Goal: Find specific page/section: Find specific page/section

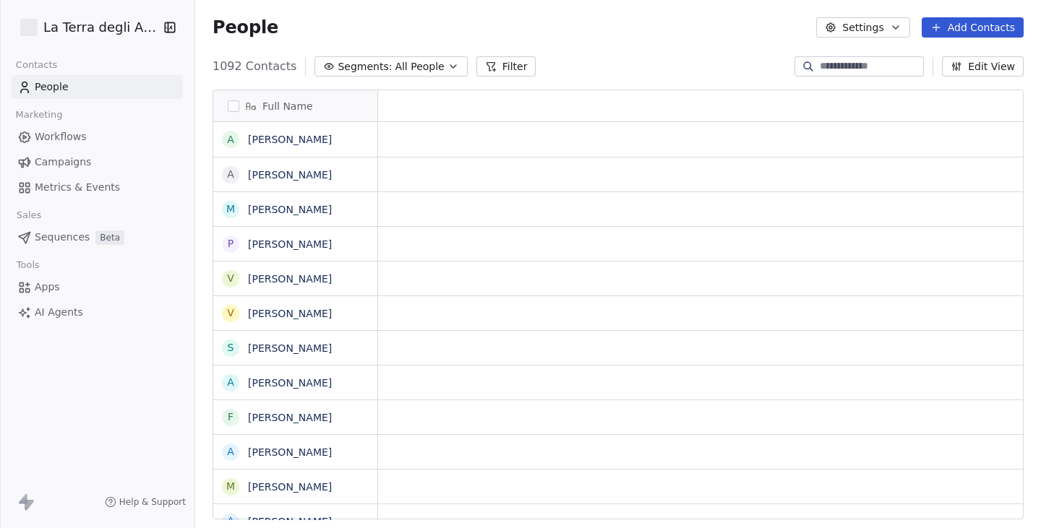
scroll to position [454, 835]
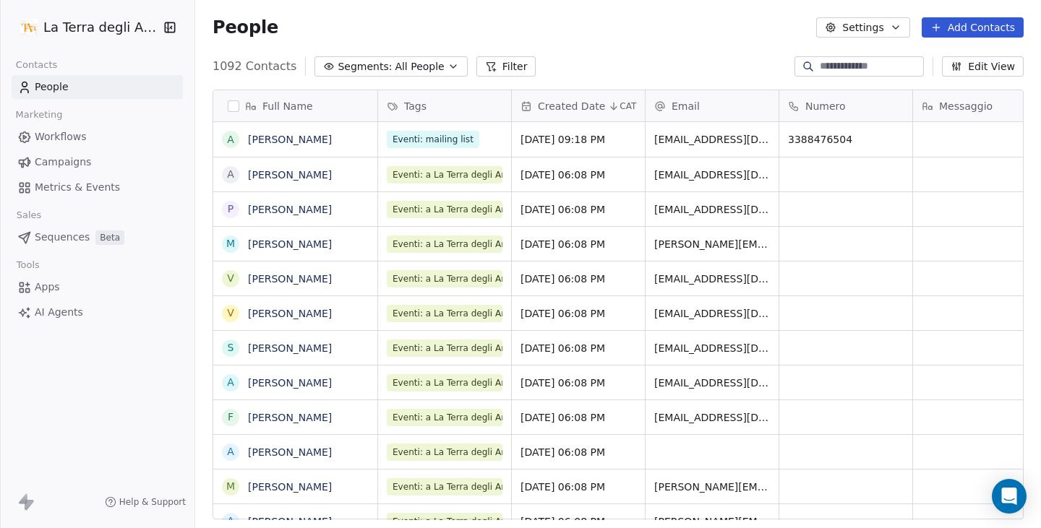
click at [117, 35] on html "La Terra degli Aranci Contacts People Marketing Workflows Campaigns Metrics & E…" at bounding box center [520, 264] width 1041 height 528
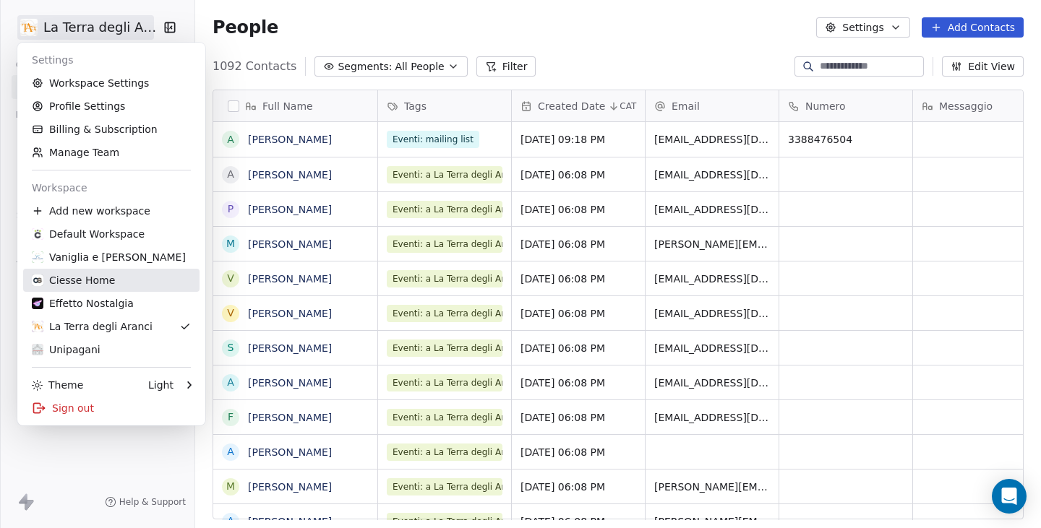
click at [98, 284] on div "Ciesse Home" at bounding box center [73, 280] width 83 height 14
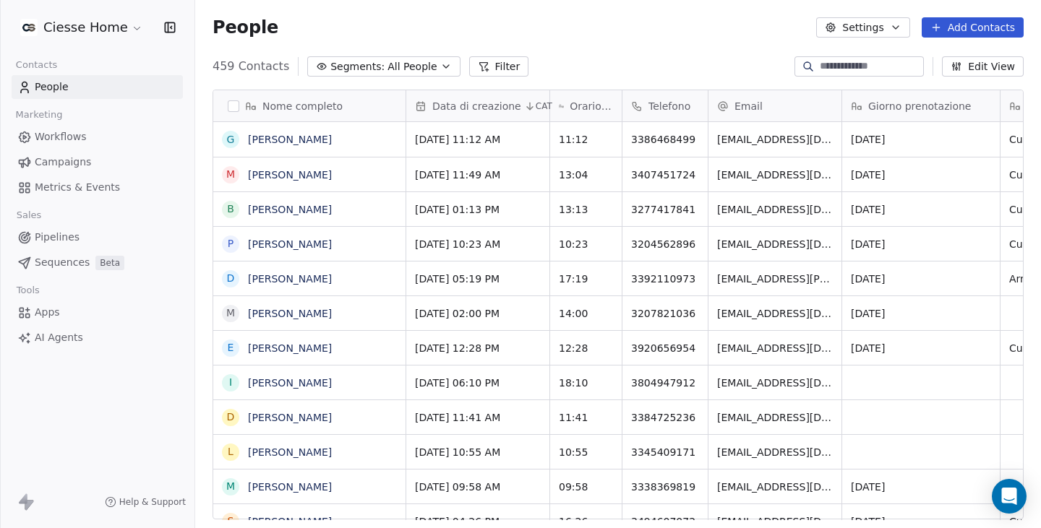
click at [393, 65] on span "All People" at bounding box center [411, 66] width 49 height 15
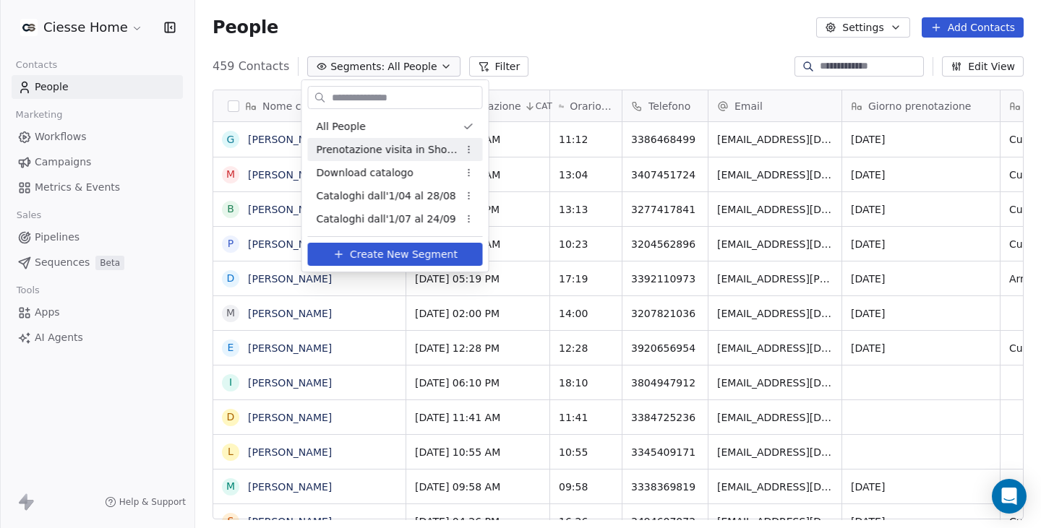
click at [405, 151] on span "Prenotazione visita in Showroom" at bounding box center [388, 149] width 142 height 15
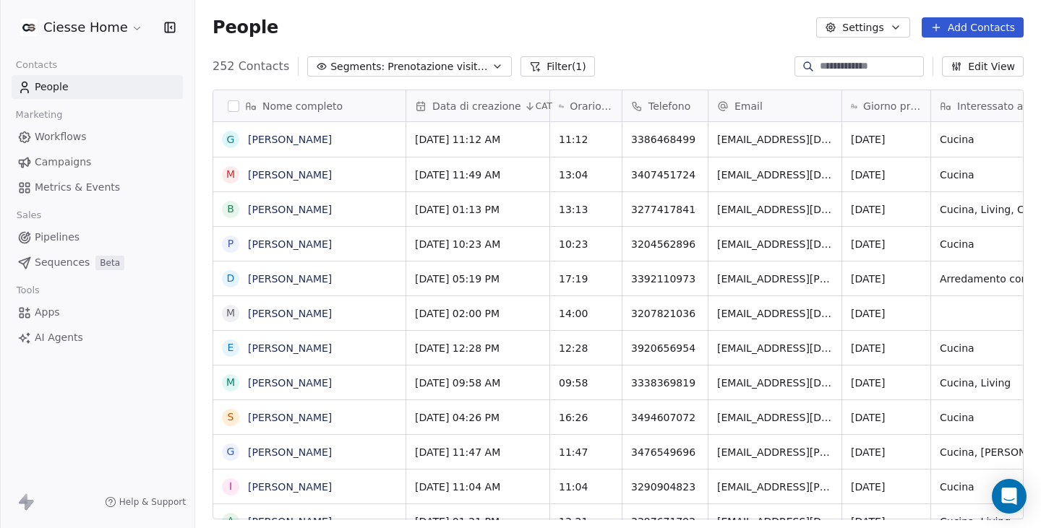
click at [64, 167] on span "Campaigns" at bounding box center [63, 162] width 56 height 15
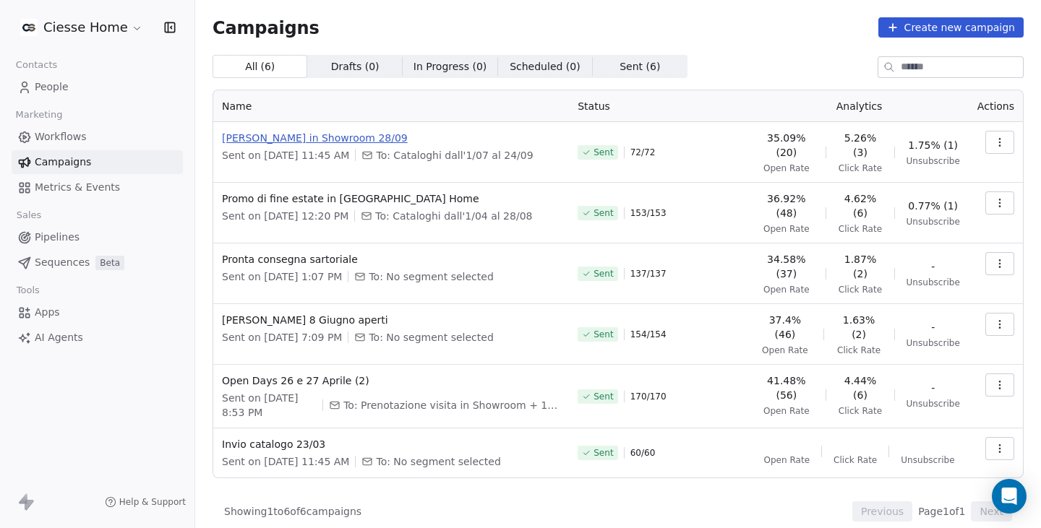
click at [352, 135] on span "[PERSON_NAME] in Showroom 28/09" at bounding box center [391, 138] width 338 height 14
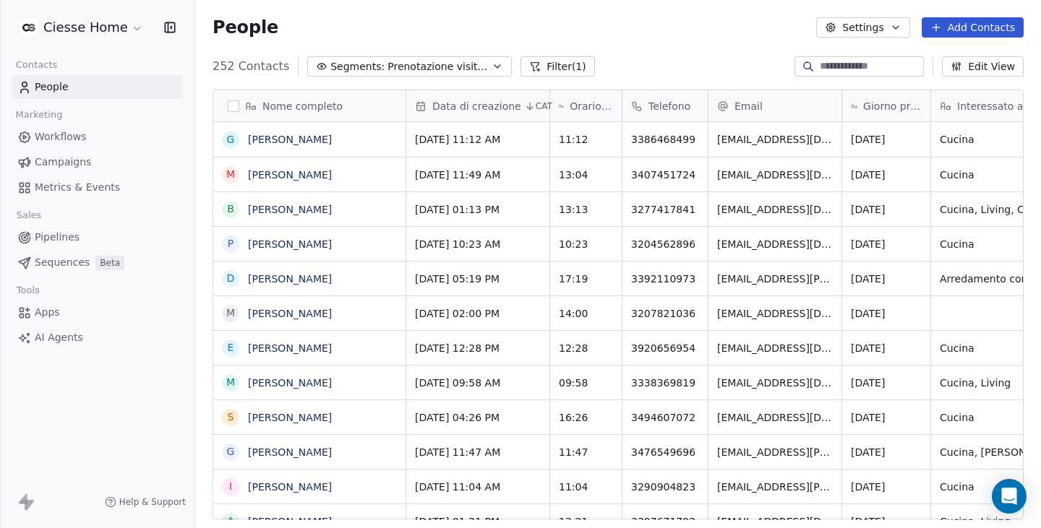
click at [56, 156] on span "Campaigns" at bounding box center [63, 162] width 56 height 15
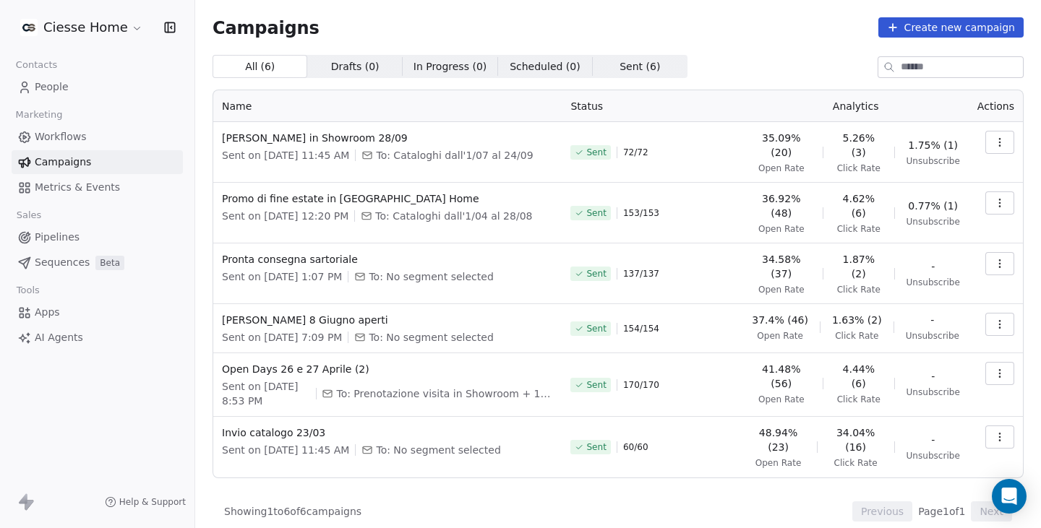
click at [1006, 145] on button "button" at bounding box center [999, 142] width 29 height 23
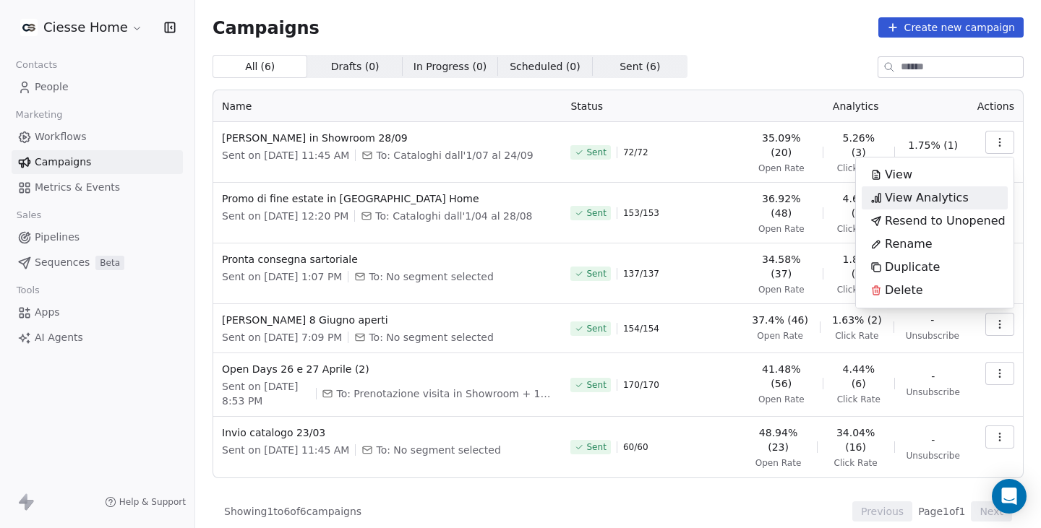
click at [953, 198] on span "View Analytics" at bounding box center [927, 197] width 84 height 17
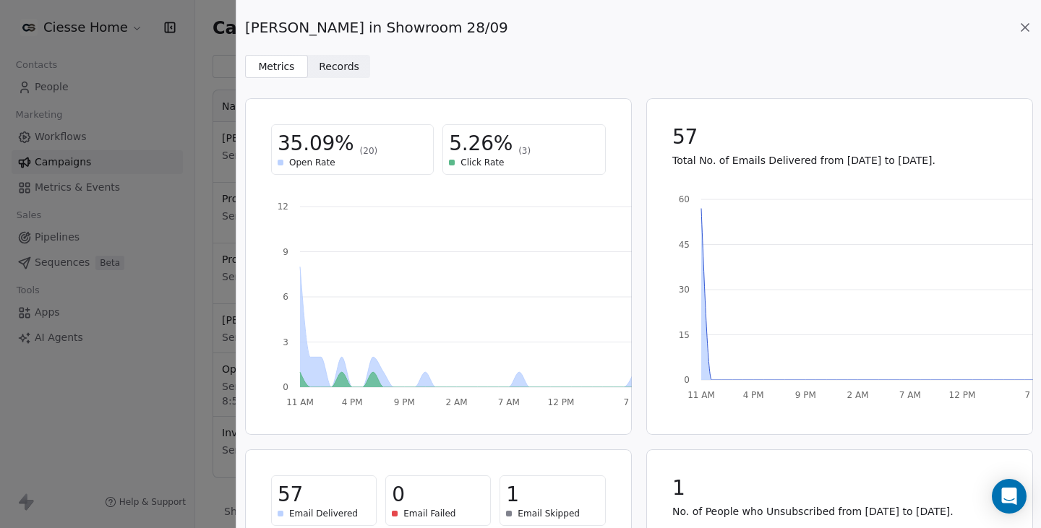
click at [330, 58] on span "Records Records" at bounding box center [339, 66] width 63 height 23
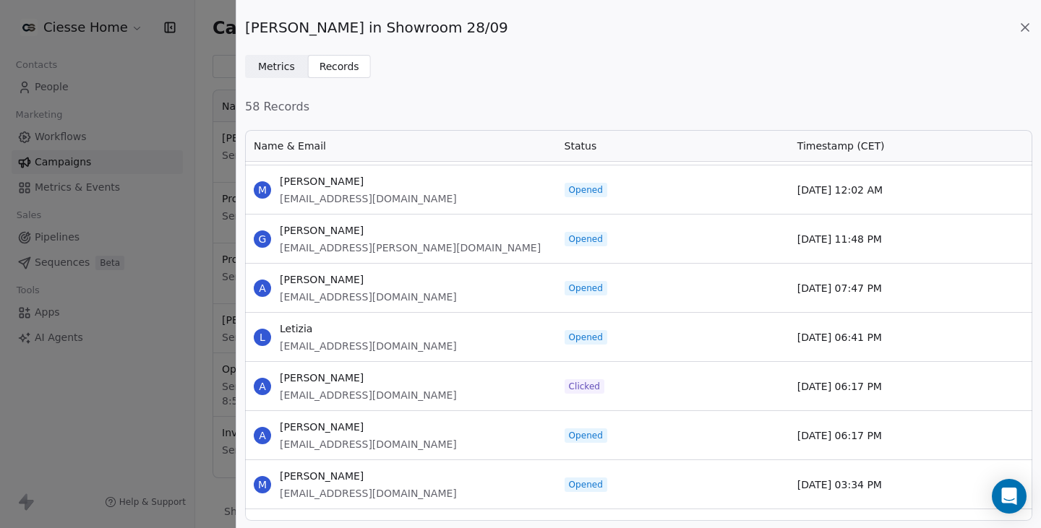
click at [313, 390] on span "[EMAIL_ADDRESS][DOMAIN_NAME]" at bounding box center [368, 395] width 177 height 14
copy span "[EMAIL_ADDRESS][DOMAIN_NAME]"
click at [134, 362] on div "[PERSON_NAME] in Showroom 28/09 Metrics Metrics Records Records 58 Records Name…" at bounding box center [520, 264] width 1041 height 528
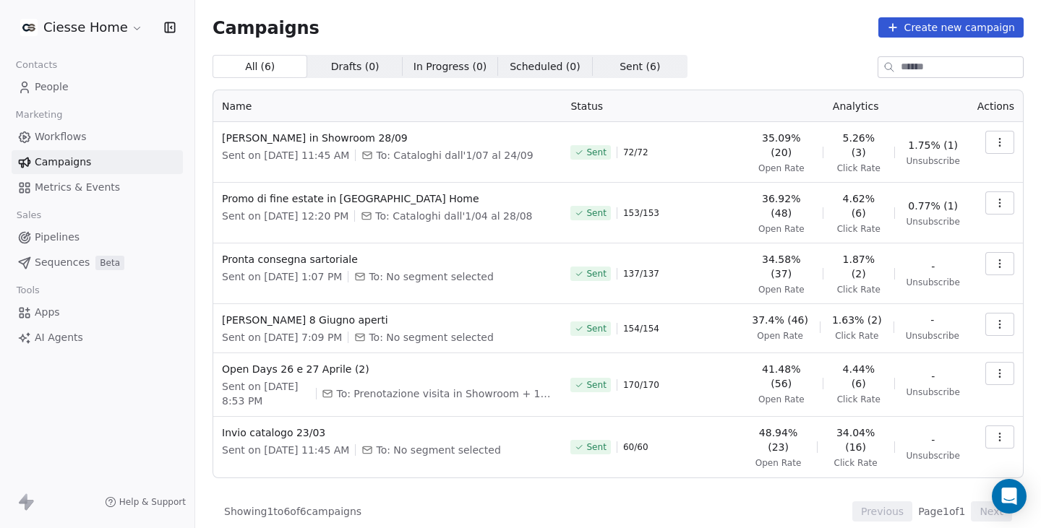
click at [104, 91] on link "People" at bounding box center [97, 87] width 171 height 24
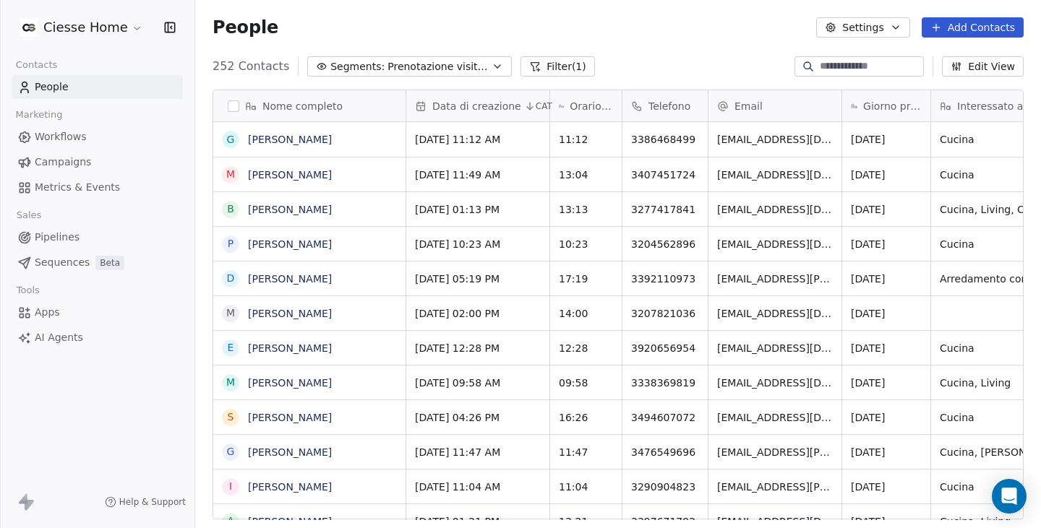
click at [803, 69] on div at bounding box center [808, 66] width 23 height 14
paste input "**********"
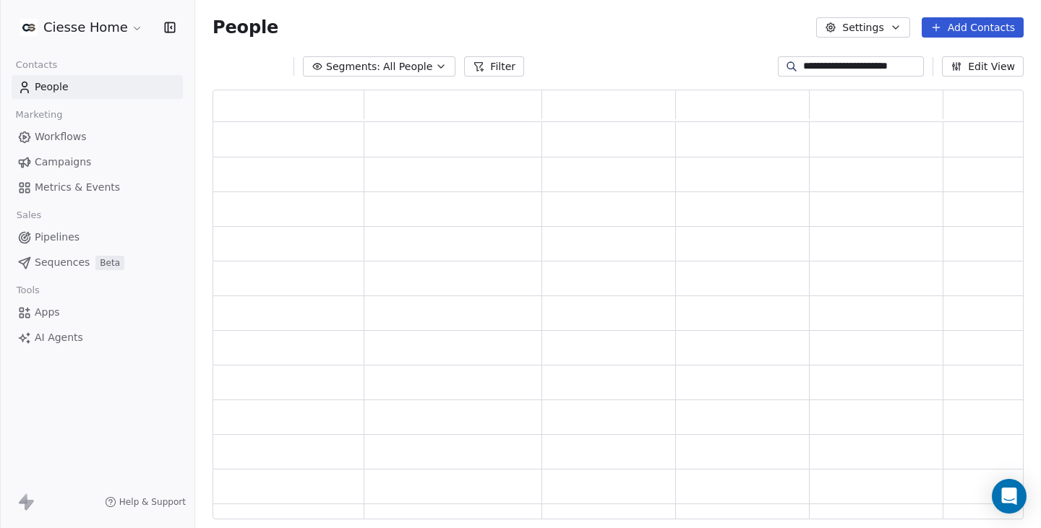
scroll to position [11, 12]
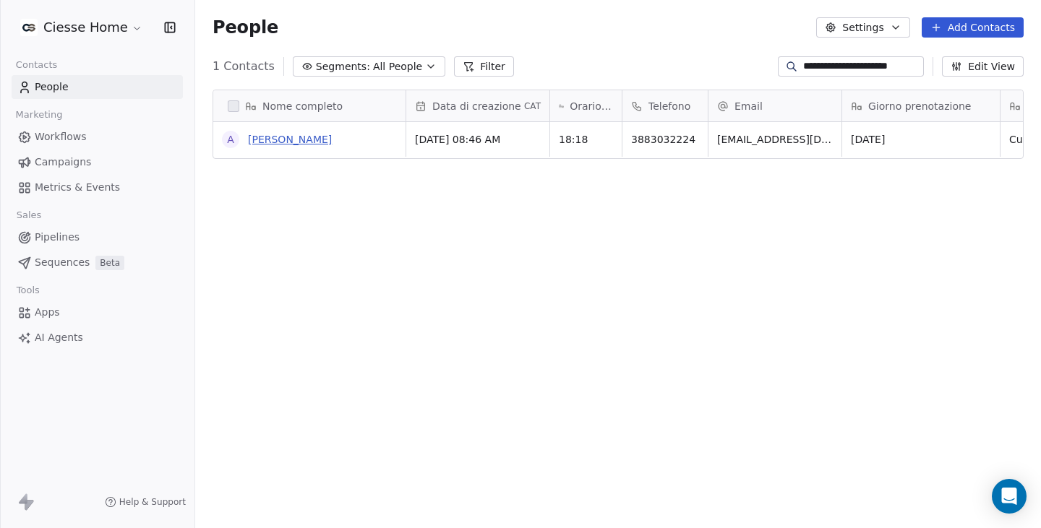
type input "**********"
click at [260, 142] on link "[PERSON_NAME]" at bounding box center [290, 140] width 84 height 12
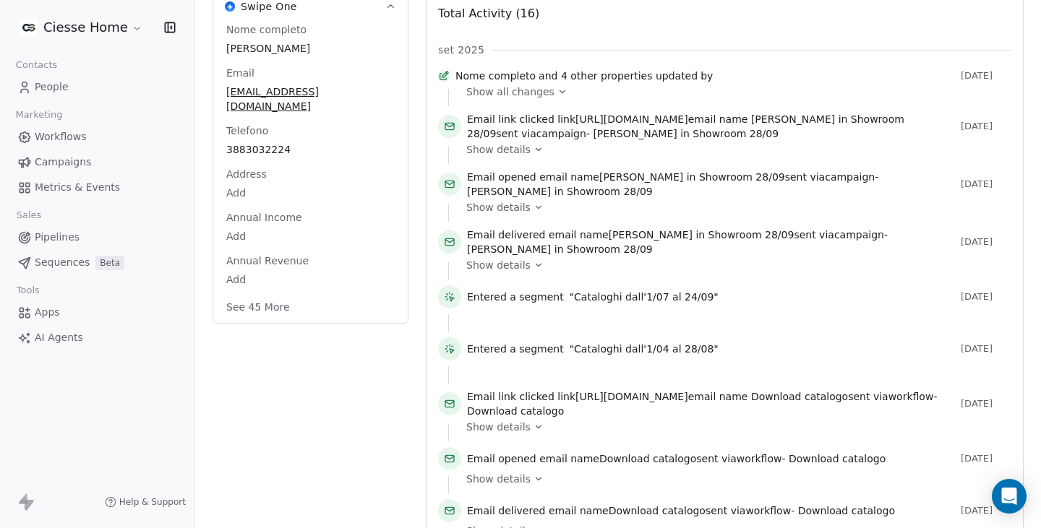
scroll to position [217, 0]
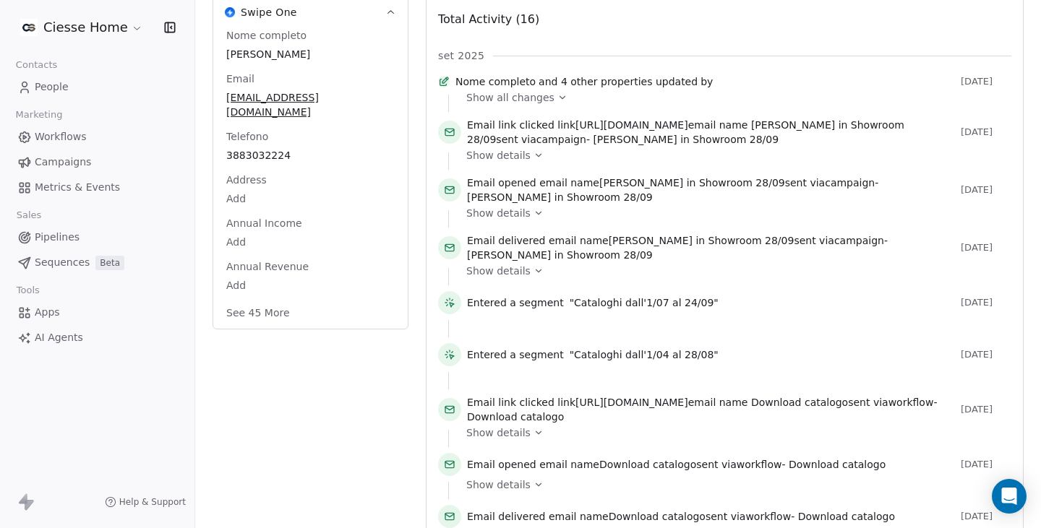
click at [515, 105] on span "Show all changes" at bounding box center [510, 97] width 88 height 14
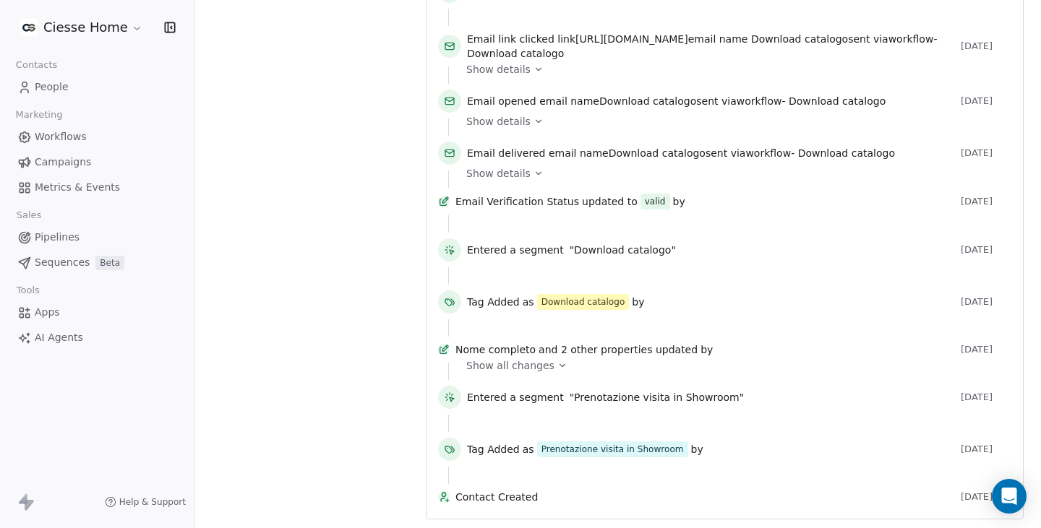
scroll to position [614, 0]
click at [544, 359] on span "Show all changes" at bounding box center [510, 366] width 88 height 14
